Goal: Transaction & Acquisition: Book appointment/travel/reservation

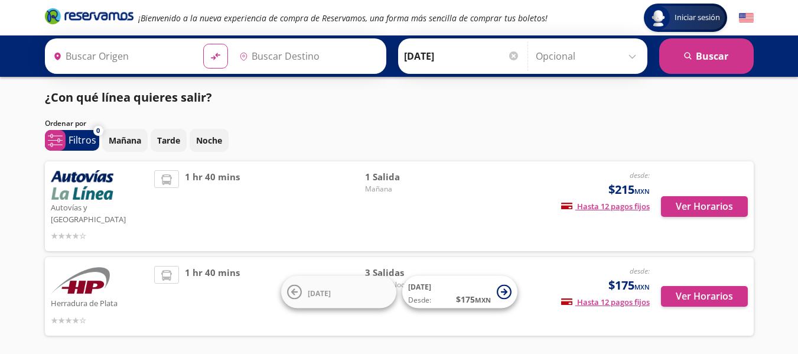
type input "[GEOGRAPHIC_DATA], [GEOGRAPHIC_DATA]"
type input "Atlacomulco, [GEOGRAPHIC_DATA]"
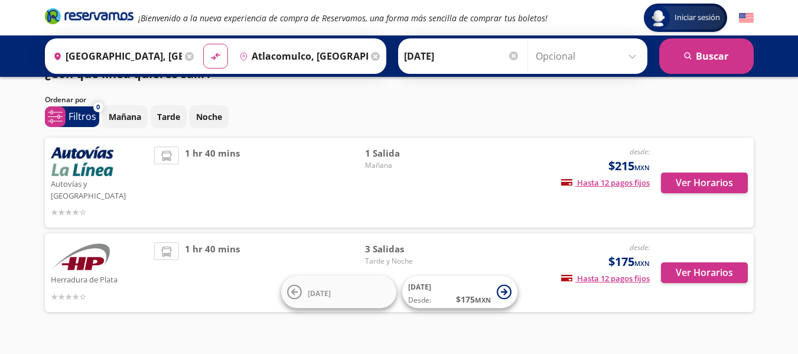
scroll to position [35, 0]
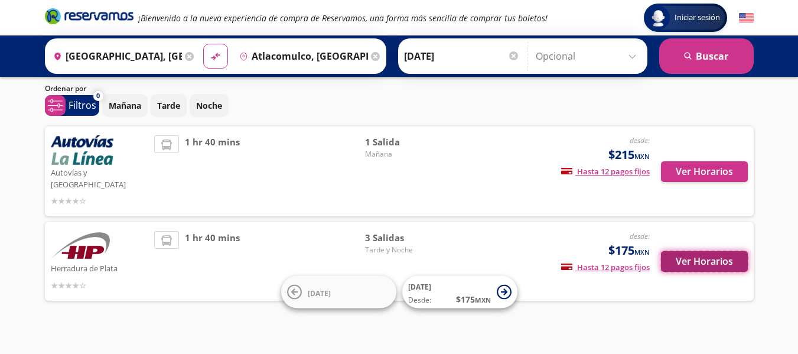
click at [705, 251] on button "Ver Horarios" at bounding box center [704, 261] width 87 height 21
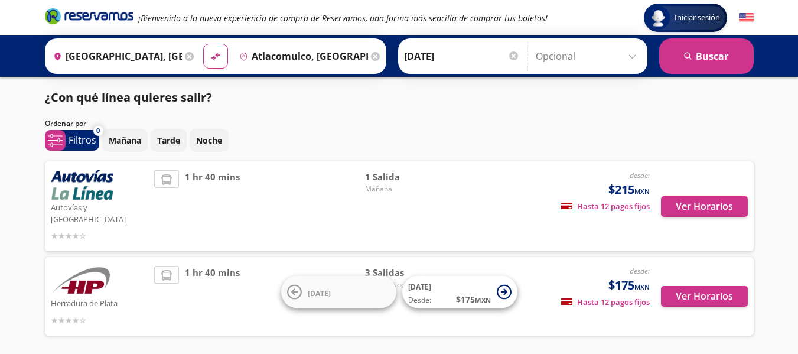
scroll to position [35, 0]
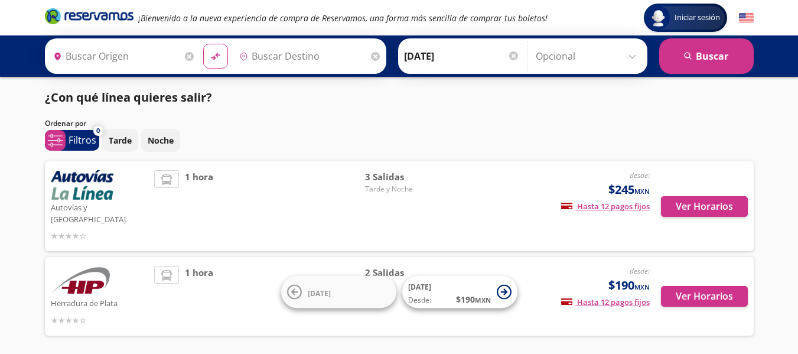
type input "Atlacomulco, [GEOGRAPHIC_DATA]"
type input "Maravatío, Michoacán"
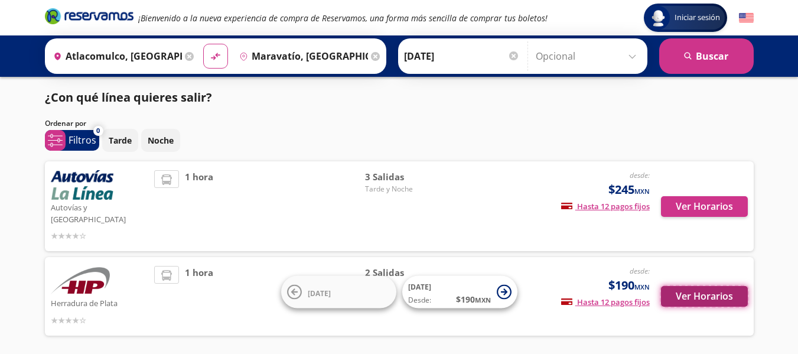
click at [699, 287] on button "Ver Horarios" at bounding box center [704, 296] width 87 height 21
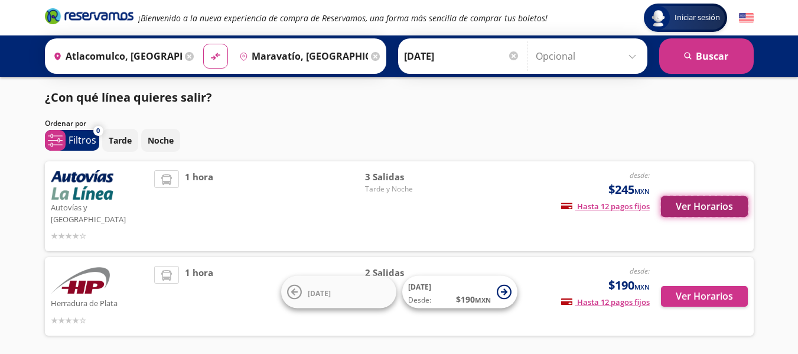
click at [677, 196] on button "Ver Horarios" at bounding box center [704, 206] width 87 height 21
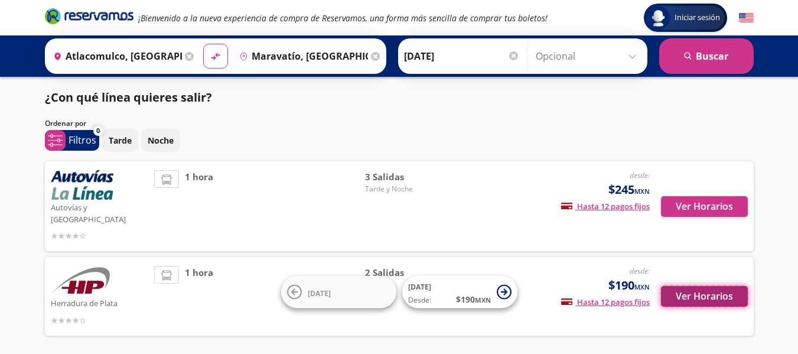
click at [710, 286] on button "Ver Horarios" at bounding box center [704, 296] width 87 height 21
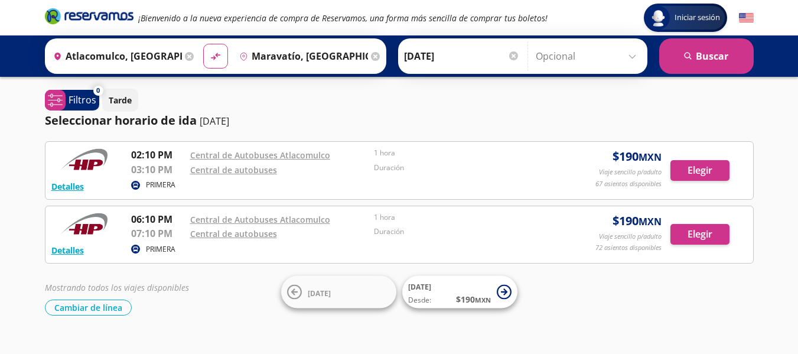
click at [658, 109] on div "Tarde" at bounding box center [427, 100] width 651 height 23
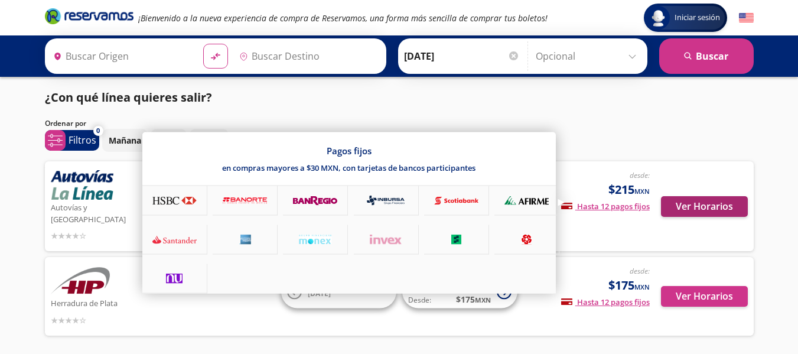
type input "[GEOGRAPHIC_DATA], [GEOGRAPHIC_DATA]"
type input "Atlacomulco, [GEOGRAPHIC_DATA]"
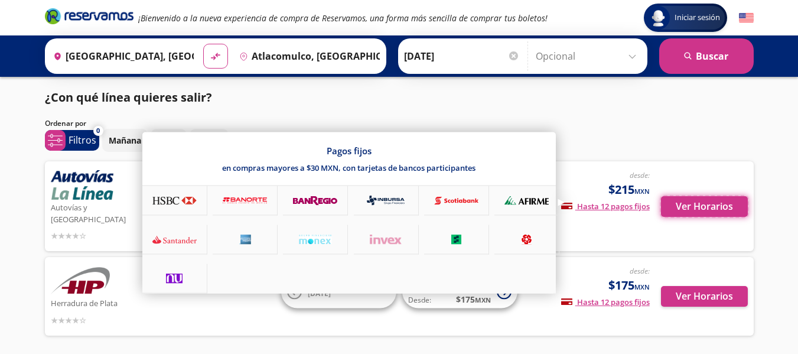
click at [733, 206] on button "Ver Horarios" at bounding box center [704, 206] width 87 height 21
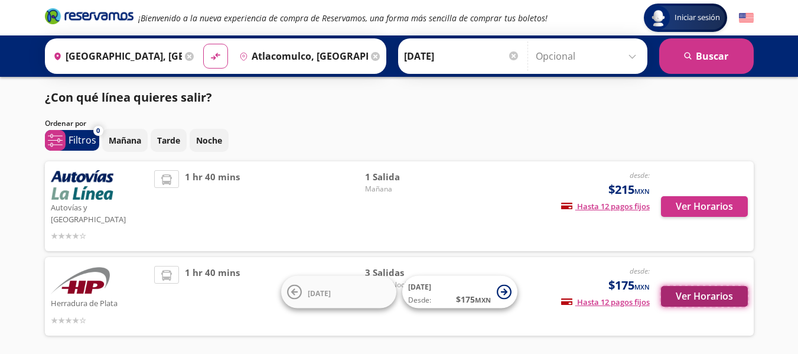
click at [700, 286] on button "Ver Horarios" at bounding box center [704, 296] width 87 height 21
